Goal: Information Seeking & Learning: Check status

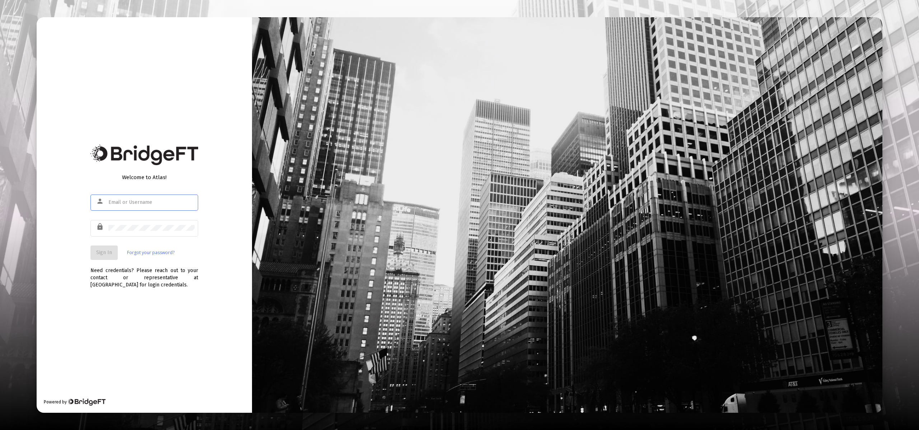
click at [155, 204] on input "text" at bounding box center [151, 203] width 86 height 6
type input "[EMAIL_ADDRESS][DOMAIN_NAME]"
click at [110, 251] on span "Sign In" at bounding box center [104, 252] width 16 height 6
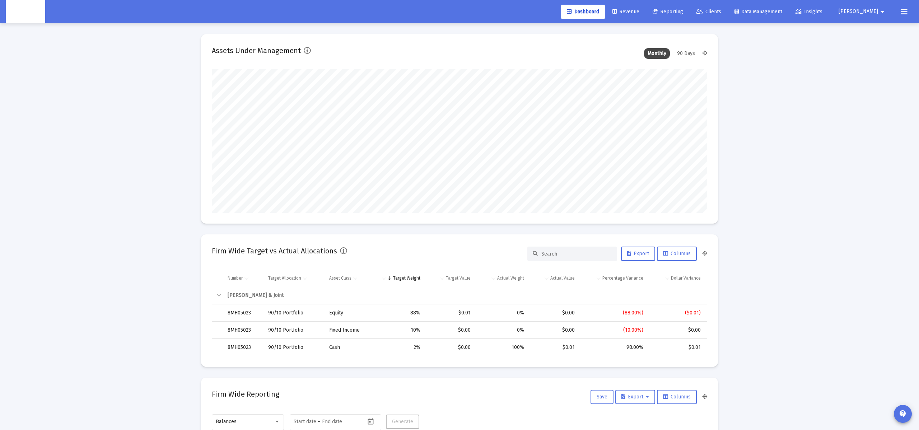
scroll to position [144, 267]
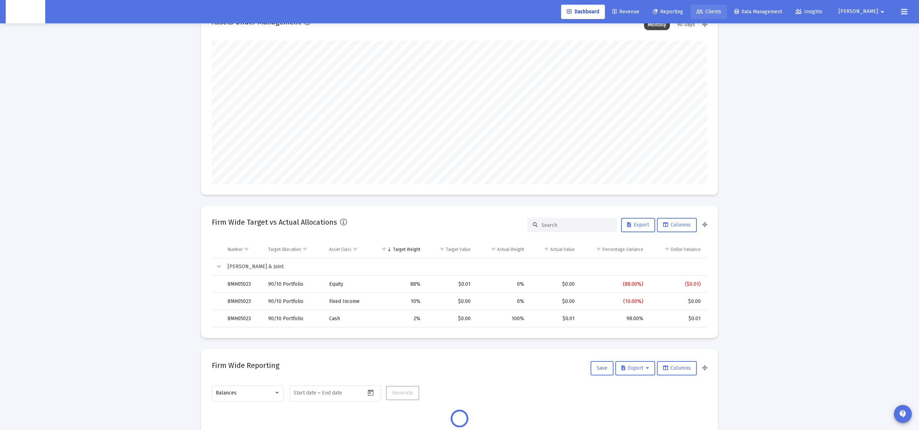
click at [727, 13] on link "Clients" at bounding box center [709, 12] width 36 height 14
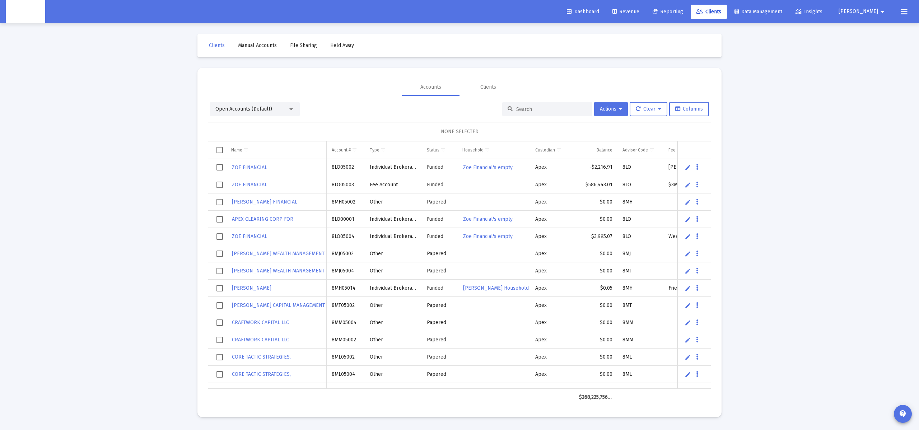
click at [538, 106] on div at bounding box center [547, 109] width 90 height 14
click at [534, 109] on input at bounding box center [551, 109] width 70 height 6
paste input "636365067"
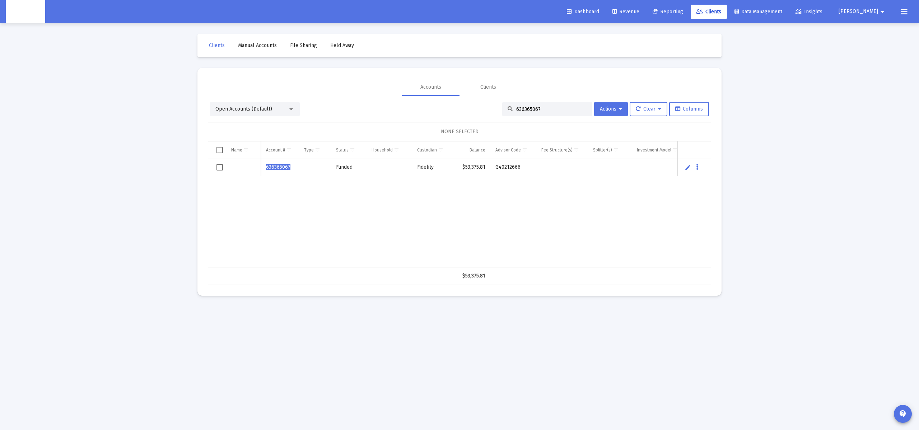
type input "636365067"
drag, startPoint x: 302, startPoint y: 171, endPoint x: 270, endPoint y: 170, distance: 32.3
click at [299, 172] on tr "636365067 Funded Fidelity $53,375.81 G40212666" at bounding box center [465, 167] width 514 height 17
drag, startPoint x: 270, startPoint y: 170, endPoint x: 275, endPoint y: 168, distance: 5.6
click at [270, 170] on span "636365067" at bounding box center [278, 167] width 24 height 6
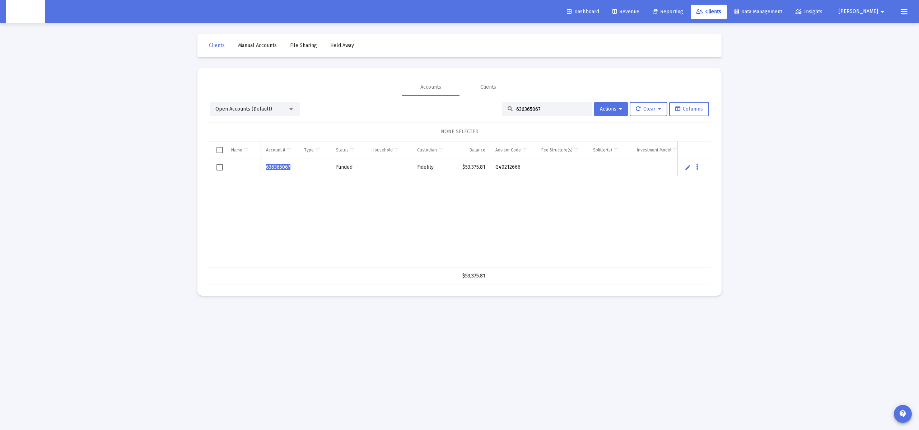
click at [275, 167] on span "636365067" at bounding box center [278, 167] width 24 height 6
click at [240, 170] on div "Data grid" at bounding box center [243, 167] width 24 height 7
drag, startPoint x: 348, startPoint y: 168, endPoint x: 376, endPoint y: 169, distance: 28.0
click at [353, 167] on div "Funded" at bounding box center [348, 167] width 25 height 7
drag, startPoint x: 317, startPoint y: 171, endPoint x: 264, endPoint y: 148, distance: 58.0
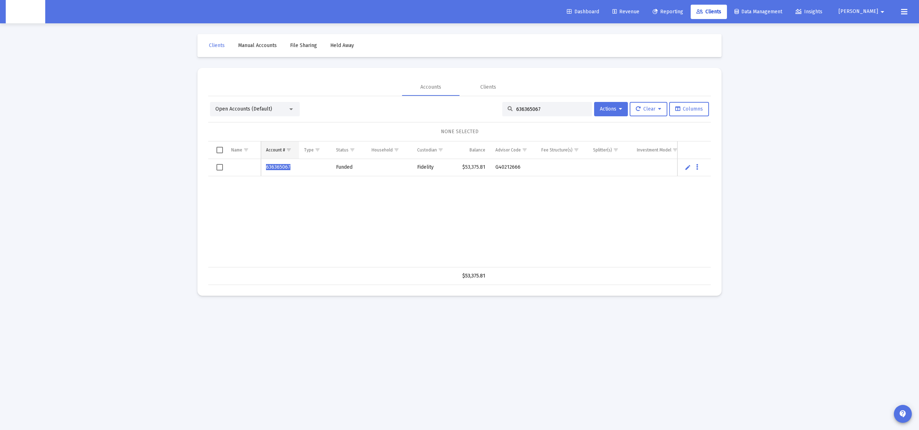
click at [314, 171] on td "Data grid" at bounding box center [315, 167] width 32 height 17
click at [391, 108] on div "Open Accounts (Default) 636365067 Actions Clear Columns" at bounding box center [459, 109] width 499 height 14
drag, startPoint x: 534, startPoint y: 107, endPoint x: 544, endPoint y: 107, distance: 10.1
click at [538, 107] on input "636365067" at bounding box center [551, 109] width 70 height 6
click at [544, 107] on input "636365067" at bounding box center [551, 109] width 70 height 6
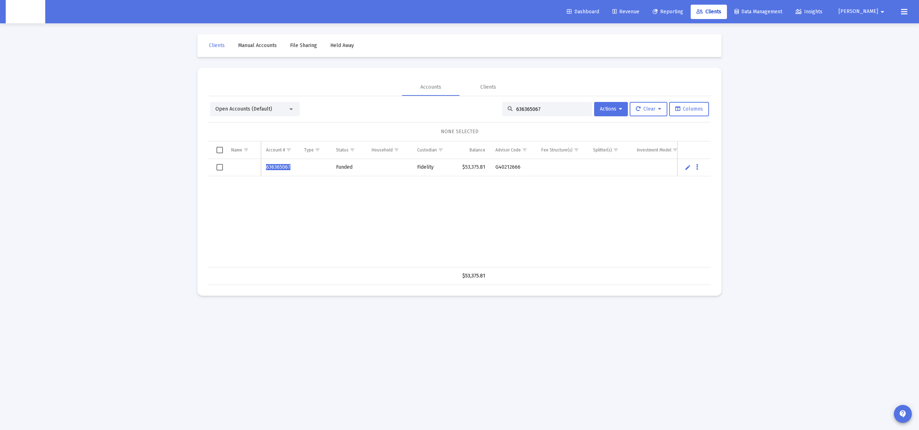
drag, startPoint x: 308, startPoint y: 170, endPoint x: 341, endPoint y: 163, distance: 33.4
click at [316, 167] on td "Data grid" at bounding box center [315, 167] width 32 height 17
click at [338, 166] on div "Funded" at bounding box center [348, 167] width 25 height 7
drag, startPoint x: 286, startPoint y: 162, endPoint x: 282, endPoint y: 163, distance: 4.1
click at [285, 163] on td "636365067" at bounding box center [280, 167] width 38 height 17
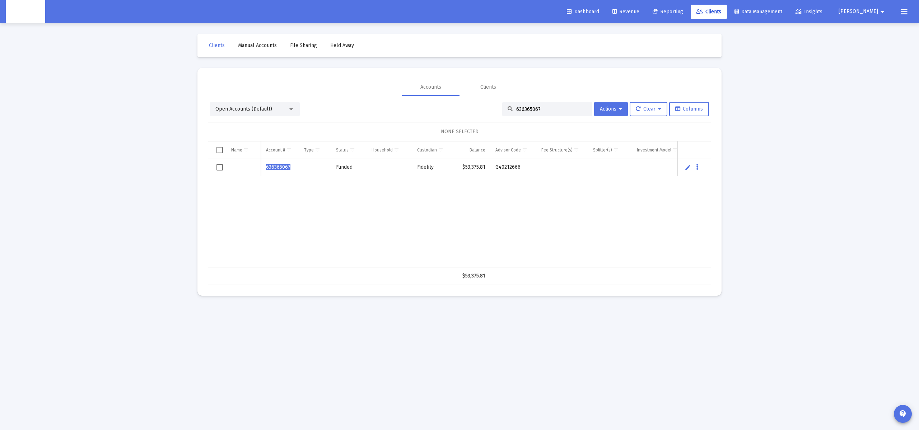
click at [277, 167] on span "636365067" at bounding box center [278, 167] width 24 height 6
click at [229, 168] on td "Data grid" at bounding box center [243, 167] width 35 height 17
drag, startPoint x: 242, startPoint y: 115, endPoint x: 243, endPoint y: 110, distance: 5.1
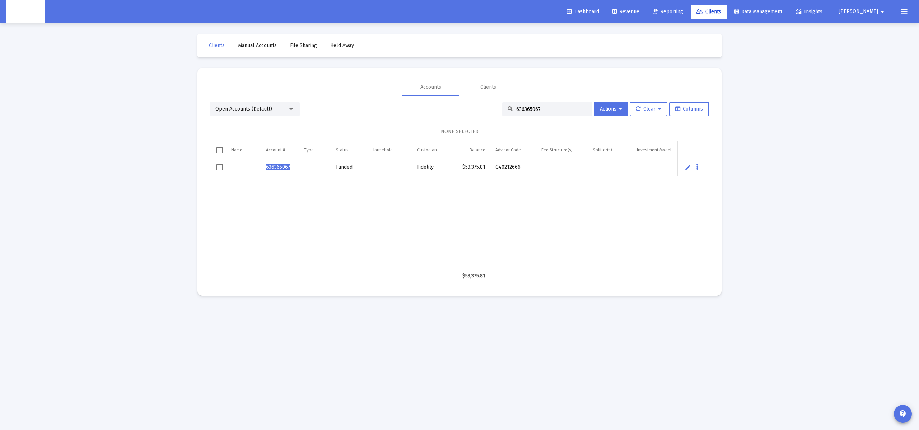
click at [242, 115] on div "Open Accounts (Default)" at bounding box center [255, 109] width 90 height 14
click at [243, 109] on span "Open Accounts (Default)" at bounding box center [243, 109] width 57 height 6
click at [385, 81] on div at bounding box center [459, 215] width 919 height 430
drag, startPoint x: 518, startPoint y: 111, endPoint x: 510, endPoint y: 119, distance: 11.7
click at [519, 111] on input "636365067" at bounding box center [551, 109] width 70 height 6
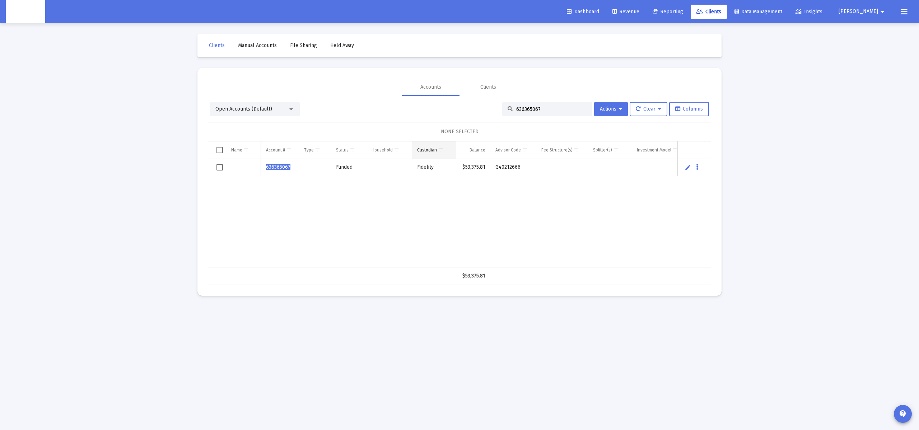
click at [425, 151] on body "Dashboard Revenue Reporting Clients Data Management Insights Zoe arrow_drop_dow…" at bounding box center [459, 215] width 919 height 430
click at [463, 162] on td "$53,375.81" at bounding box center [462, 167] width 34 height 17
click at [545, 196] on div "636365067 Funded Fidelity $53,375.81 G40212666" at bounding box center [465, 213] width 514 height 108
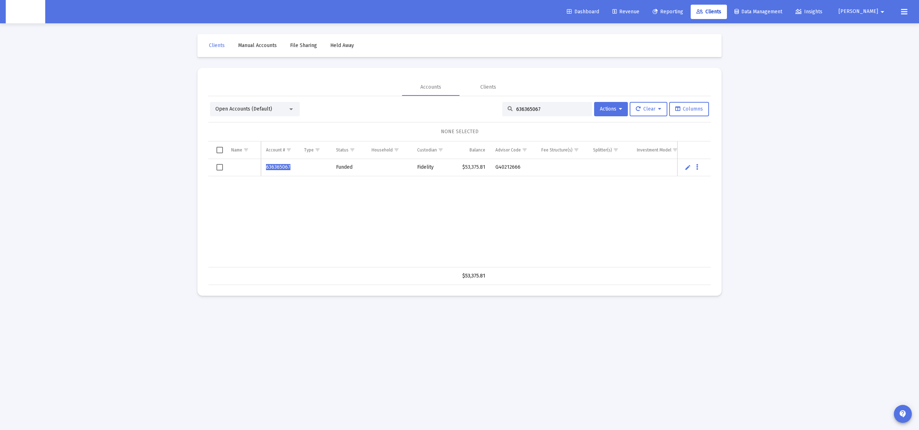
click at [543, 194] on div "636365067 Funded Fidelity $53,375.81 G40212666" at bounding box center [465, 213] width 514 height 108
click at [696, 165] on icon "Data grid" at bounding box center [697, 167] width 2 height 9
click at [697, 165] on div at bounding box center [459, 215] width 919 height 430
drag, startPoint x: 433, startPoint y: 213, endPoint x: 429, endPoint y: 213, distance: 3.6
click at [431, 213] on div "636365067 Funded Fidelity $53,375.81 G40212666" at bounding box center [465, 213] width 514 height 108
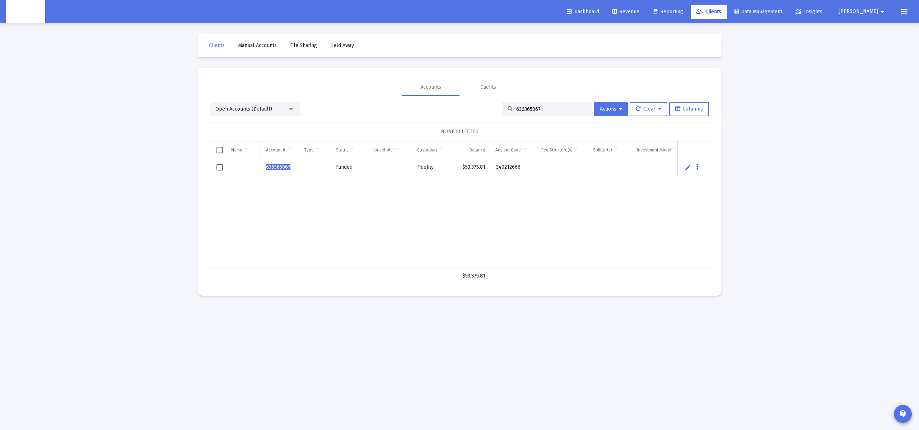
click at [293, 164] on td "636365067" at bounding box center [280, 167] width 38 height 17
click at [278, 169] on span "636365067" at bounding box center [278, 167] width 24 height 6
click at [278, 168] on span "636365067" at bounding box center [278, 167] width 24 height 6
click at [280, 146] on td "Account #" at bounding box center [280, 149] width 38 height 17
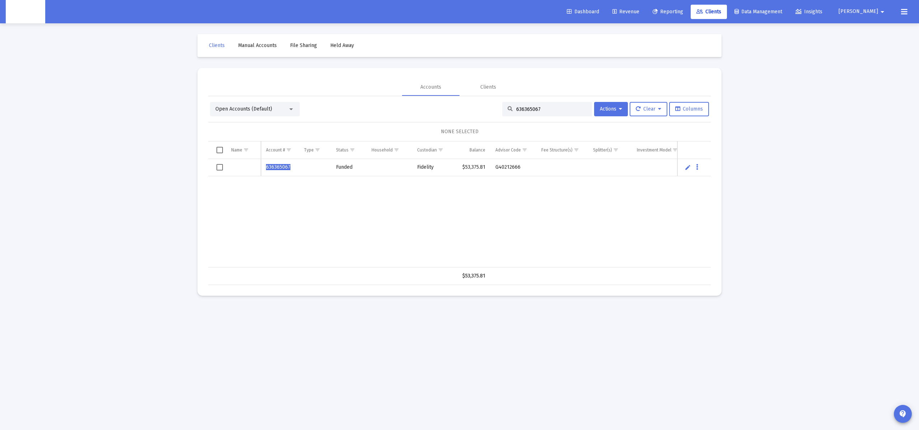
click at [325, 131] on div "NONE SELECTED" at bounding box center [459, 131] width 491 height 7
click at [490, 169] on td "G40212666" at bounding box center [513, 167] width 46 height 17
click at [262, 106] on div "Open Accounts (Default)" at bounding box center [251, 109] width 73 height 7
click at [561, 109] on div at bounding box center [459, 215] width 919 height 430
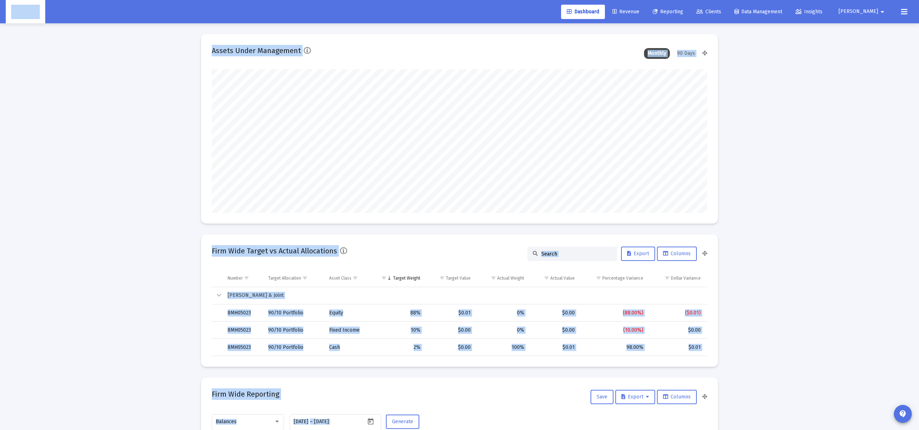
click at [568, 249] on div at bounding box center [572, 254] width 90 height 14
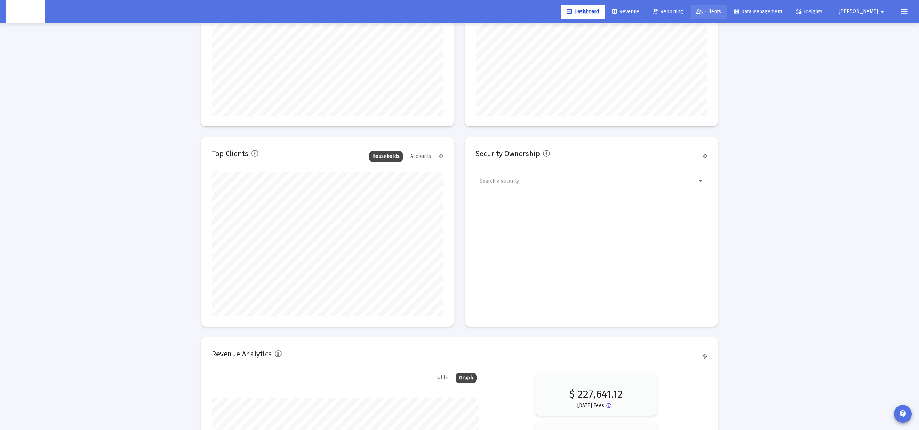
click at [721, 13] on span "Clients" at bounding box center [708, 12] width 25 height 6
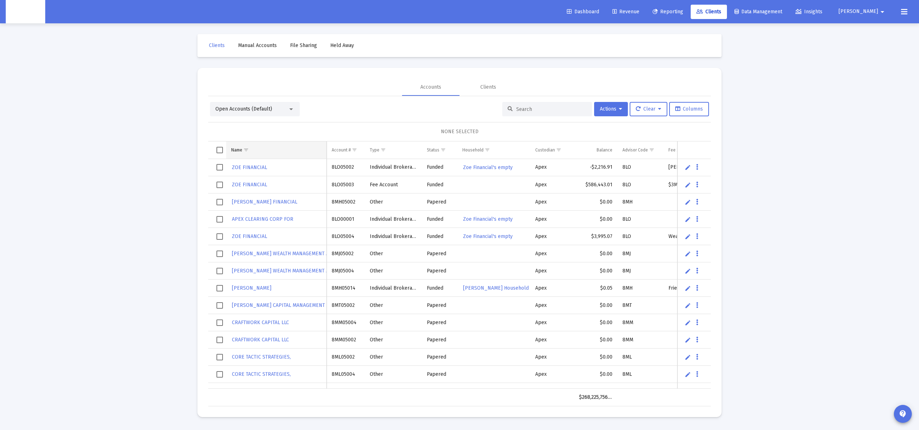
click at [305, 153] on td "Name" at bounding box center [276, 149] width 101 height 17
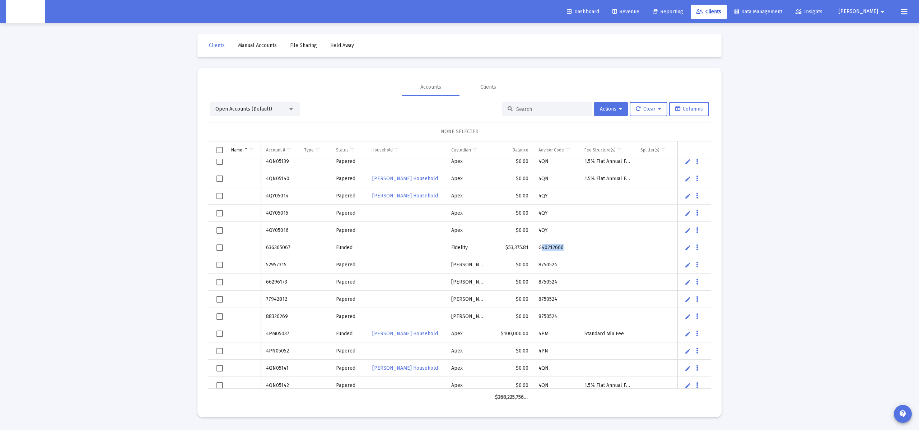
drag, startPoint x: 541, startPoint y: 248, endPoint x: 565, endPoint y: 247, distance: 23.7
click at [565, 247] on td "G40212666" at bounding box center [556, 247] width 46 height 17
drag, startPoint x: 539, startPoint y: 247, endPoint x: 555, endPoint y: 164, distance: 85.2
click at [571, 247] on td "G40212666" at bounding box center [556, 247] width 46 height 17
copy td "G40212666"
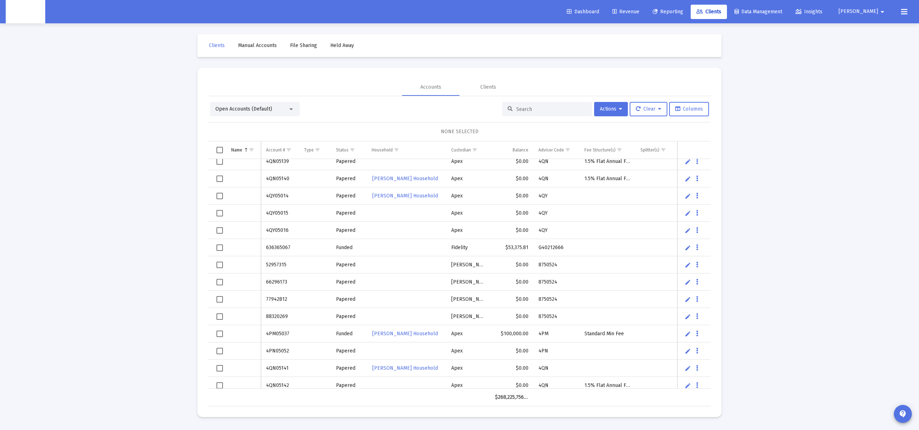
drag, startPoint x: 521, startPoint y: 103, endPoint x: 523, endPoint y: 108, distance: 5.0
click at [522, 105] on div at bounding box center [547, 109] width 90 height 14
click at [523, 108] on input at bounding box center [551, 109] width 70 height 6
paste input "G40212666"
type input "G40212666"
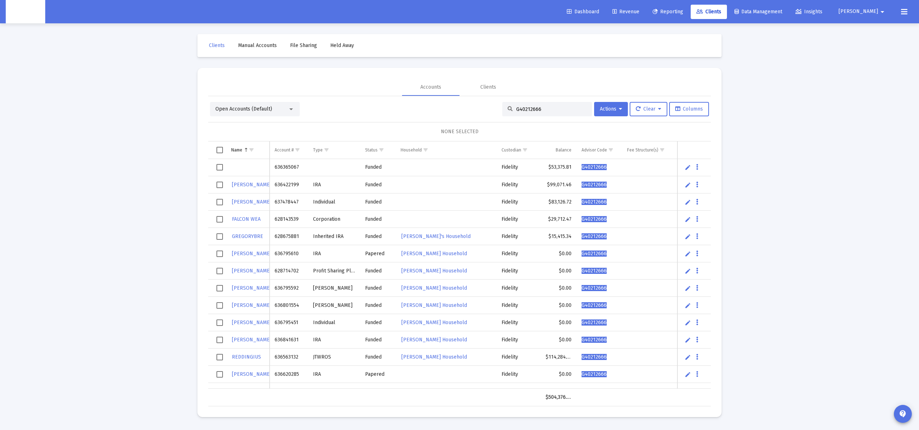
drag, startPoint x: 535, startPoint y: 111, endPoint x: 539, endPoint y: 111, distance: 4.3
click at [536, 111] on input "G40212666" at bounding box center [551, 109] width 70 height 6
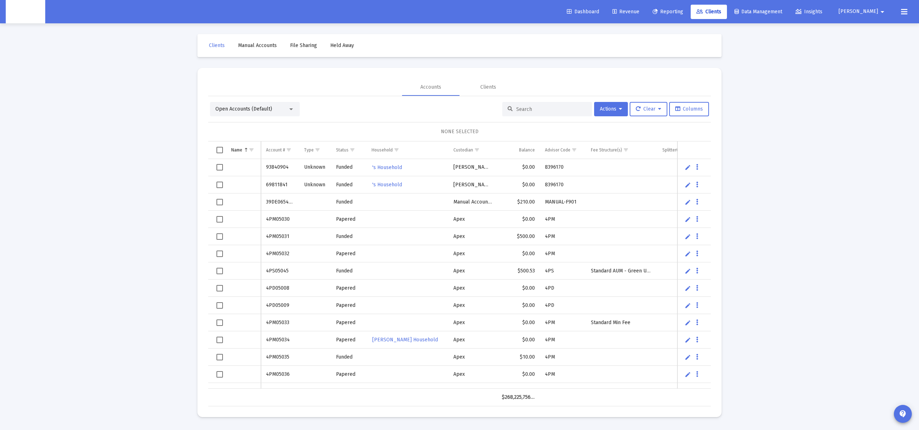
click at [523, 112] on input at bounding box center [551, 109] width 70 height 6
paste input "G40212666"
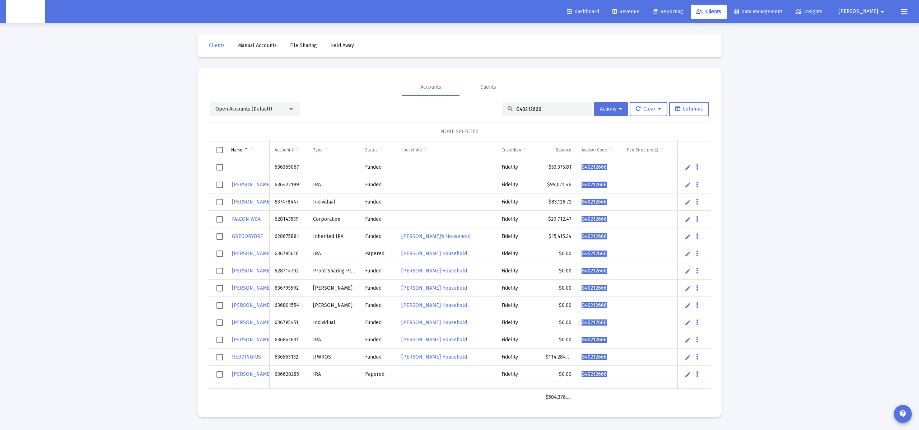
type input "G40212666"
click at [595, 167] on span "G40212666" at bounding box center [594, 167] width 25 height 6
click at [591, 169] on span "G40212666" at bounding box center [594, 167] width 25 height 6
drag, startPoint x: 591, startPoint y: 169, endPoint x: 584, endPoint y: 170, distance: 6.9
click at [591, 169] on span "G40212666" at bounding box center [594, 167] width 25 height 6
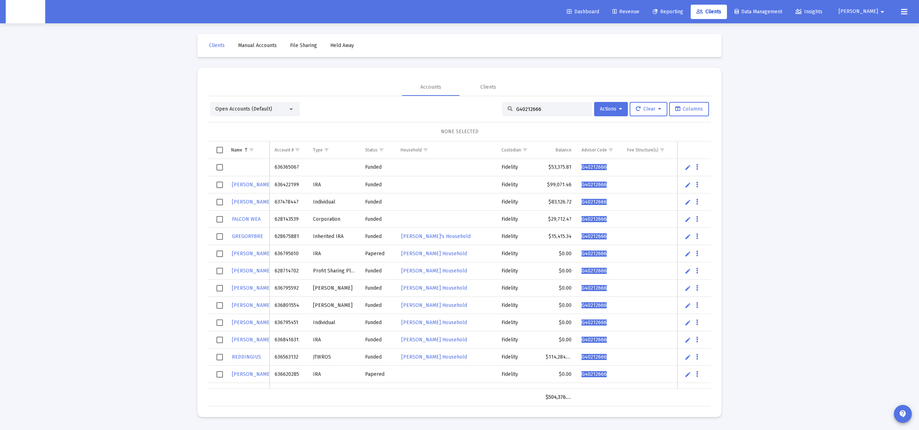
click at [384, 162] on td "Funded" at bounding box center [378, 167] width 36 height 17
click at [252, 171] on div "Data grid" at bounding box center [247, 167] width 33 height 7
